Goal: Complete application form: Complete application form

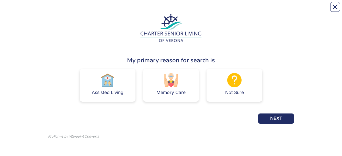
click at [108, 87] on img at bounding box center [108, 80] width 14 height 14
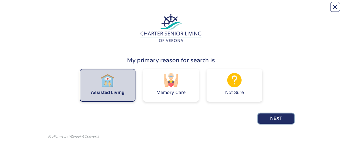
click at [276, 118] on button "NEXT" at bounding box center [276, 118] width 36 height 10
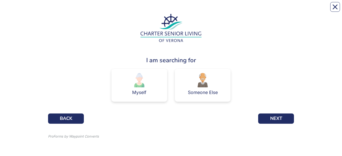
click at [221, 94] on div "Someone Else" at bounding box center [203, 85] width 56 height 33
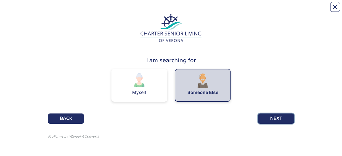
click at [281, 119] on button "NEXT" at bounding box center [276, 118] width 36 height 10
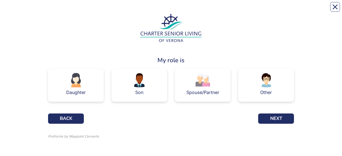
click at [268, 86] on img at bounding box center [266, 80] width 14 height 14
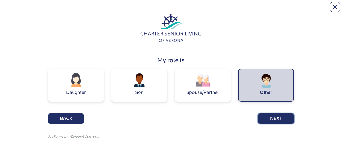
click at [278, 119] on button "NEXT" at bounding box center [276, 118] width 36 height 10
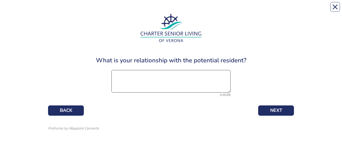
click at [188, 81] on textarea at bounding box center [171, 81] width 119 height 23
type textarea "Friend. Emergency contact."
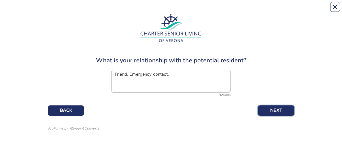
click at [277, 108] on button "NEXT" at bounding box center [276, 110] width 36 height 10
